Goal: Find specific page/section: Find specific page/section

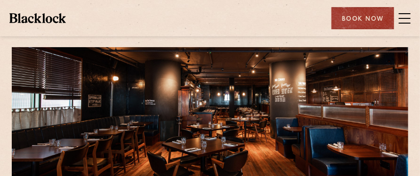
click at [403, 16] on span at bounding box center [405, 18] width 12 height 14
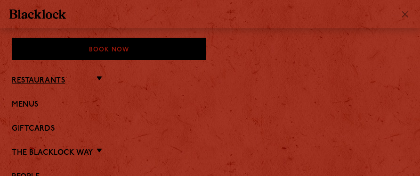
click at [52, 81] on link "Restaurants" at bounding box center [38, 80] width 53 height 9
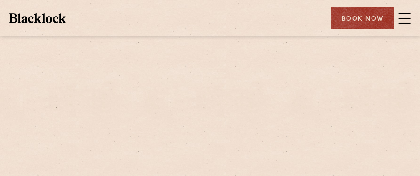
click at [405, 21] on span at bounding box center [405, 18] width 12 height 14
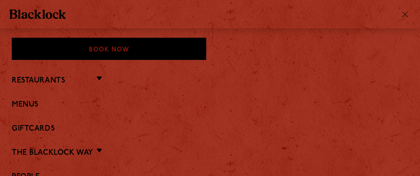
click at [97, 78] on li "Restaurants [GEOGRAPHIC_DATA] [GEOGRAPHIC_DATA] [GEOGRAPHIC_DATA] [GEOGRAPHIC_D…" at bounding box center [210, 80] width 397 height 12
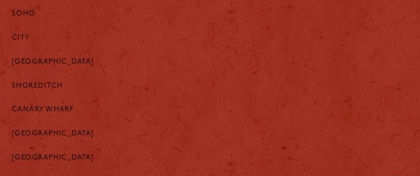
scroll to position [94, 0]
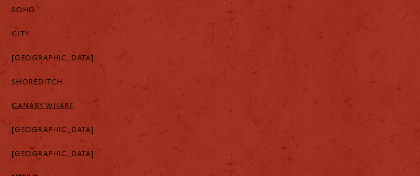
click at [41, 105] on link "Canary Wharf" at bounding box center [43, 106] width 62 height 8
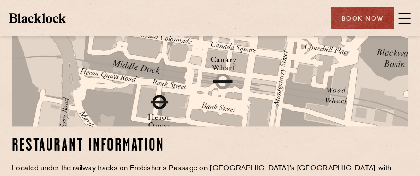
scroll to position [660, 0]
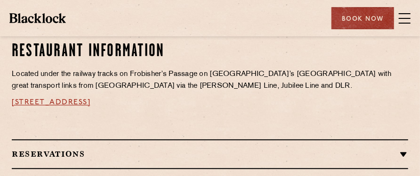
click at [68, 98] on span "[STREET_ADDRESS]" at bounding box center [51, 102] width 79 height 8
